Goal: Information Seeking & Learning: Learn about a topic

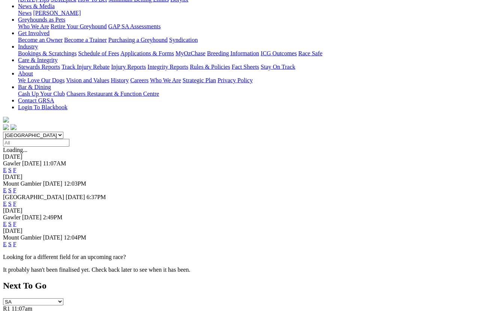
scroll to position [113, 0]
click at [331, 180] on div "Mount Gambier 02 Oct 25 12:03PM E S F" at bounding box center [240, 186] width 474 height 13
click at [16, 187] on link "F" at bounding box center [14, 190] width 3 height 6
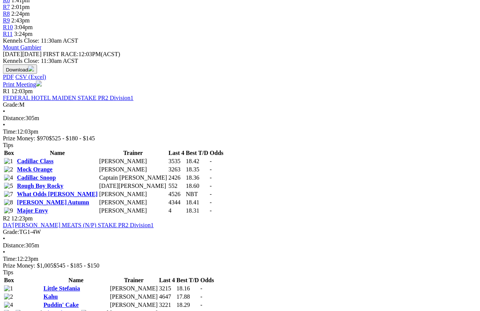
scroll to position [293, 11]
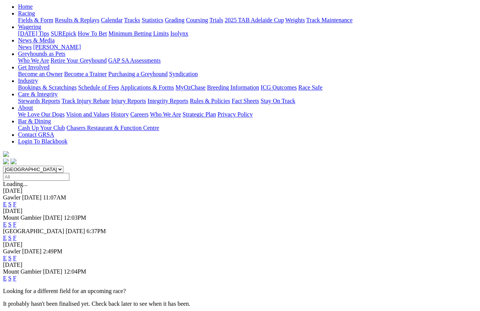
scroll to position [78, 0]
click at [16, 275] on link "F" at bounding box center [14, 278] width 3 height 6
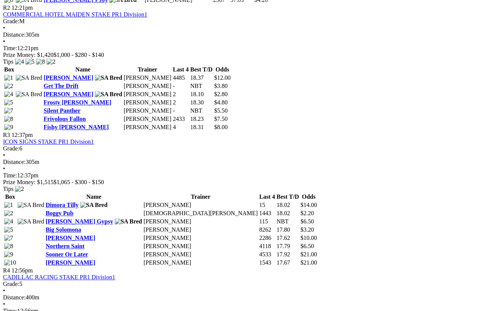
scroll to position [496, 0]
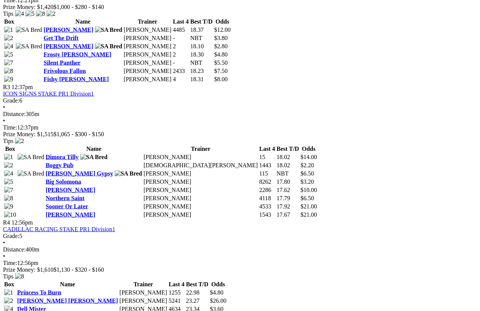
scroll to position [562, 0]
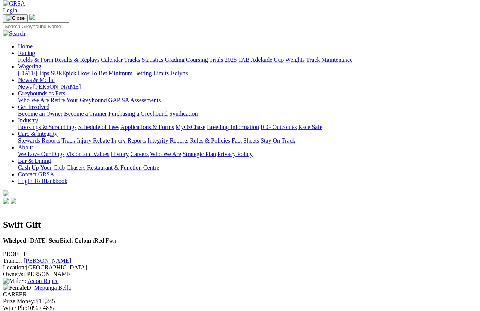
scroll to position [39, 0]
click at [115, 265] on div "Location: Princetown" at bounding box center [240, 268] width 474 height 7
click at [98, 271] on div "Owner/s: APRIL JANSSEN" at bounding box center [240, 274] width 474 height 7
click at [120, 251] on div "PROFILE Trainer: APRIL JANSSEN Location: Princetown Owner/s: APRIL JANSSEN S: A…" at bounding box center [240, 271] width 474 height 40
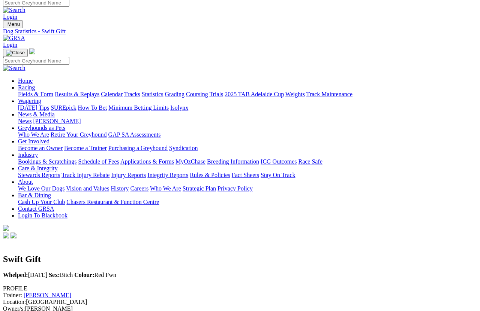
scroll to position [0, 0]
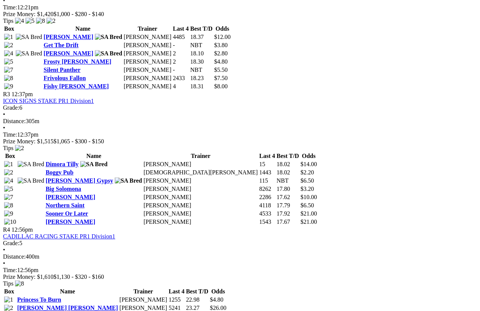
scroll to position [546, 0]
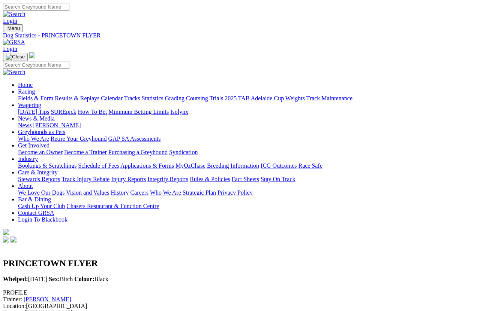
scroll to position [5, 0]
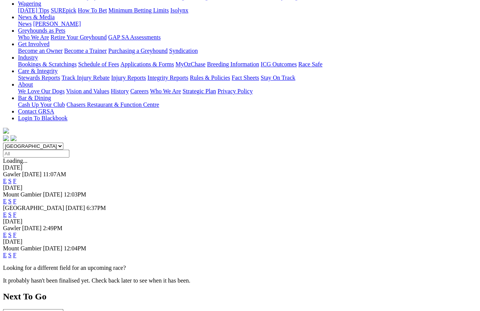
scroll to position [102, 0]
click at [16, 178] on link "F" at bounding box center [14, 181] width 3 height 6
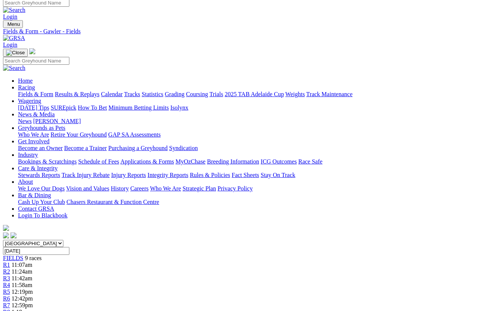
scroll to position [3, 0]
